Goal: Find specific page/section: Find specific page/section

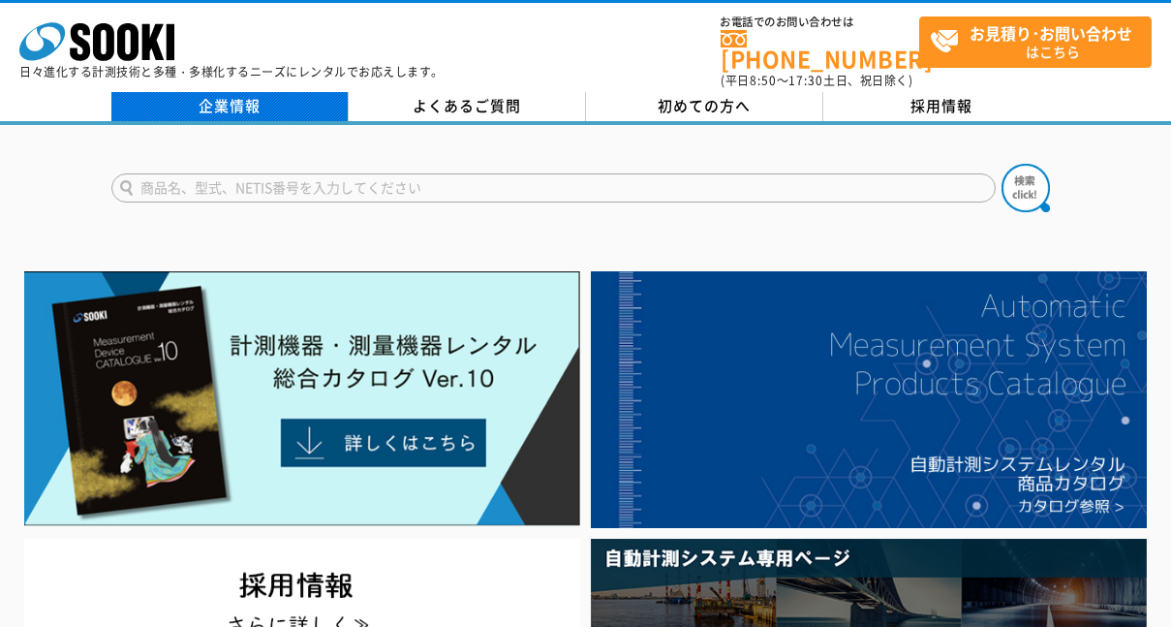
click at [254, 101] on link "企業情報" at bounding box center [229, 106] width 237 height 29
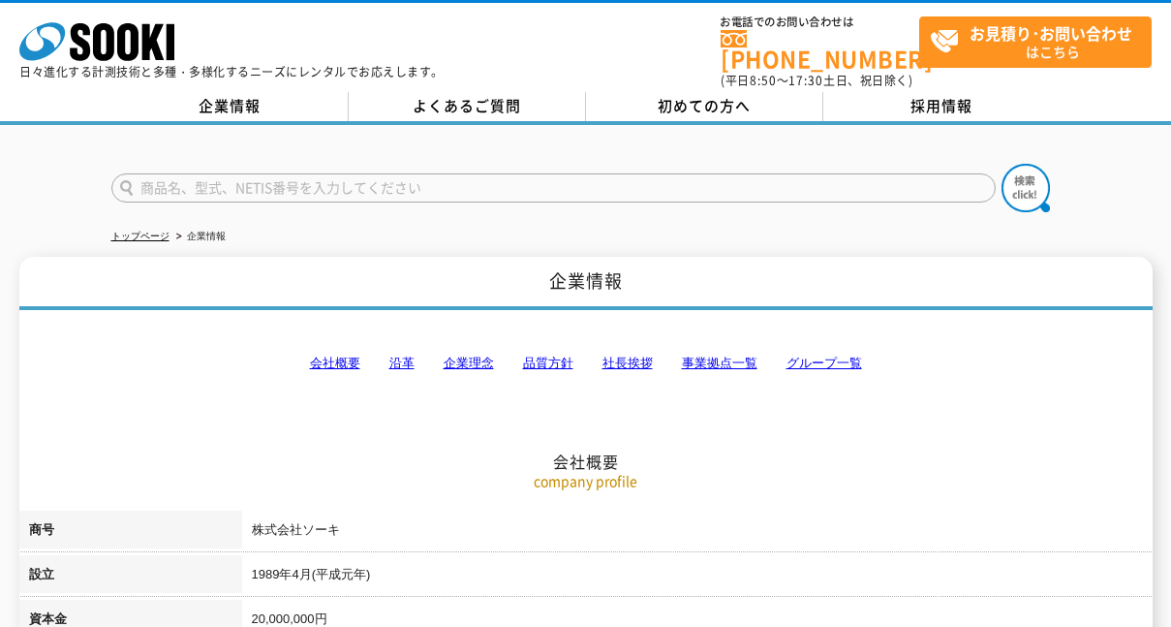
click at [690, 355] on link "事業拠点一覧" at bounding box center [720, 362] width 76 height 15
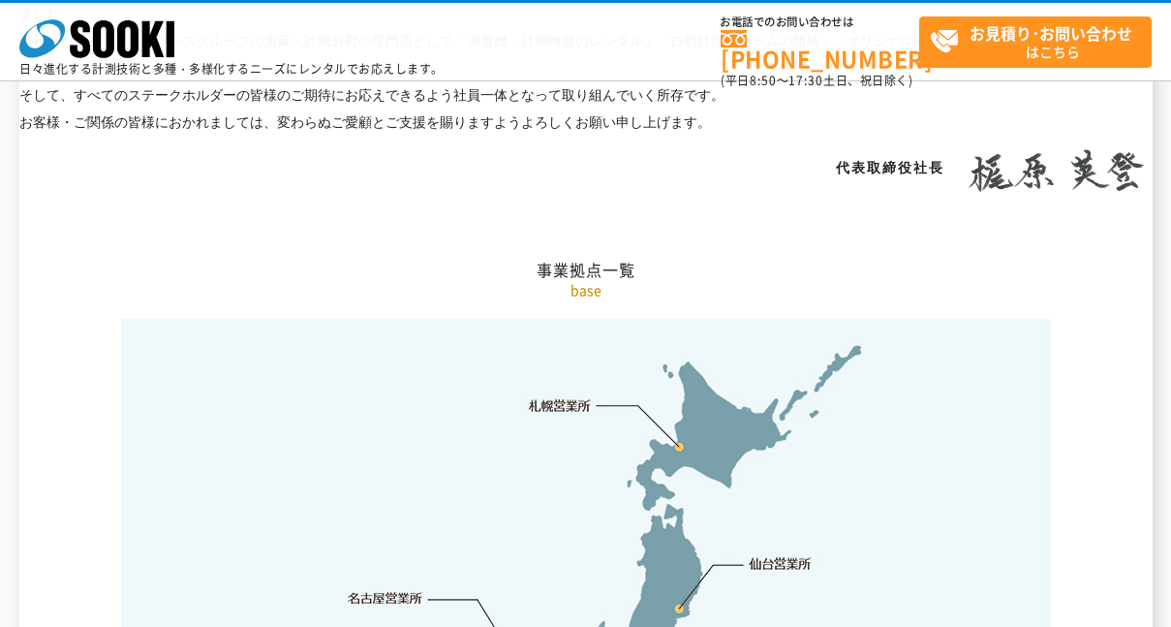
scroll to position [3889, 0]
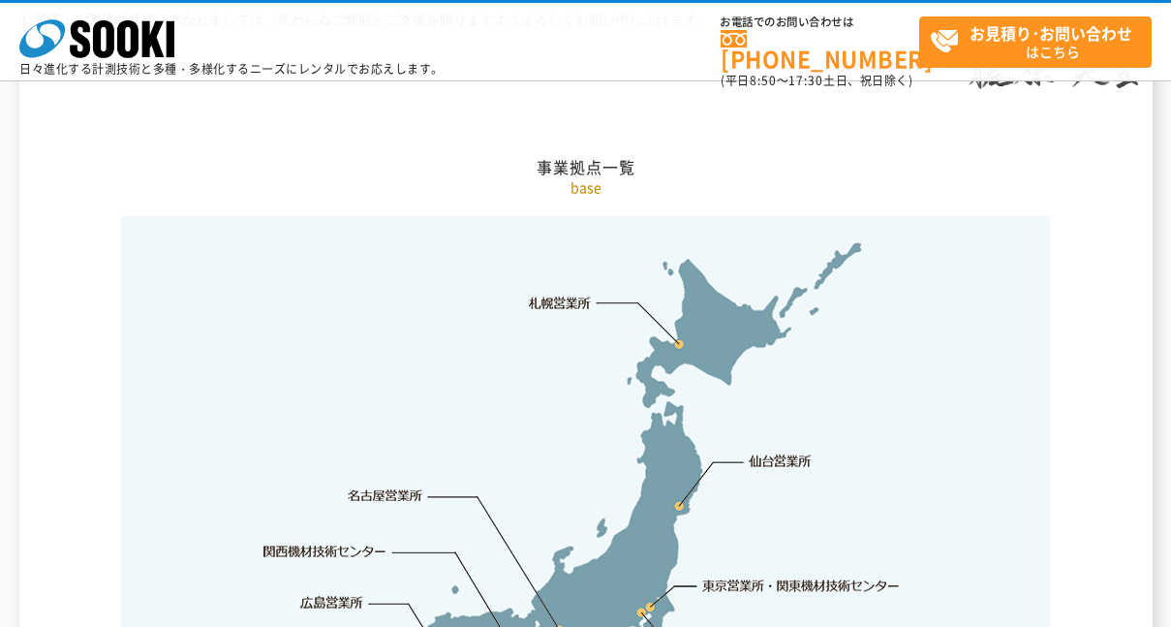
click at [549, 292] on link "札幌営業所" at bounding box center [560, 301] width 63 height 19
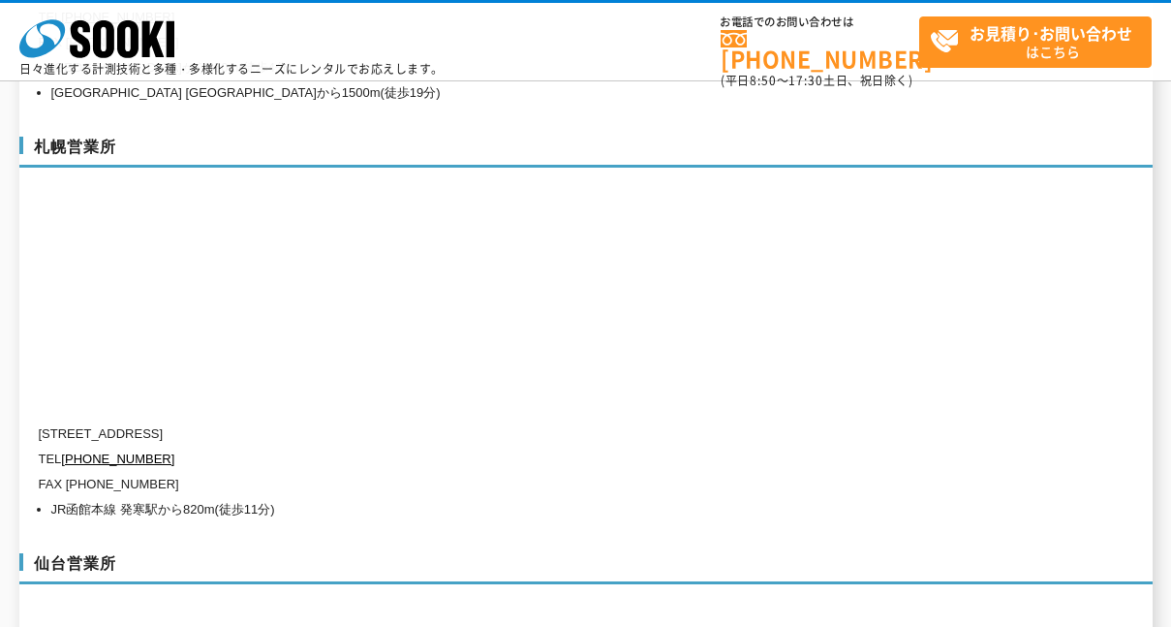
scroll to position [5658, 0]
